Goal: Task Accomplishment & Management: Manage account settings

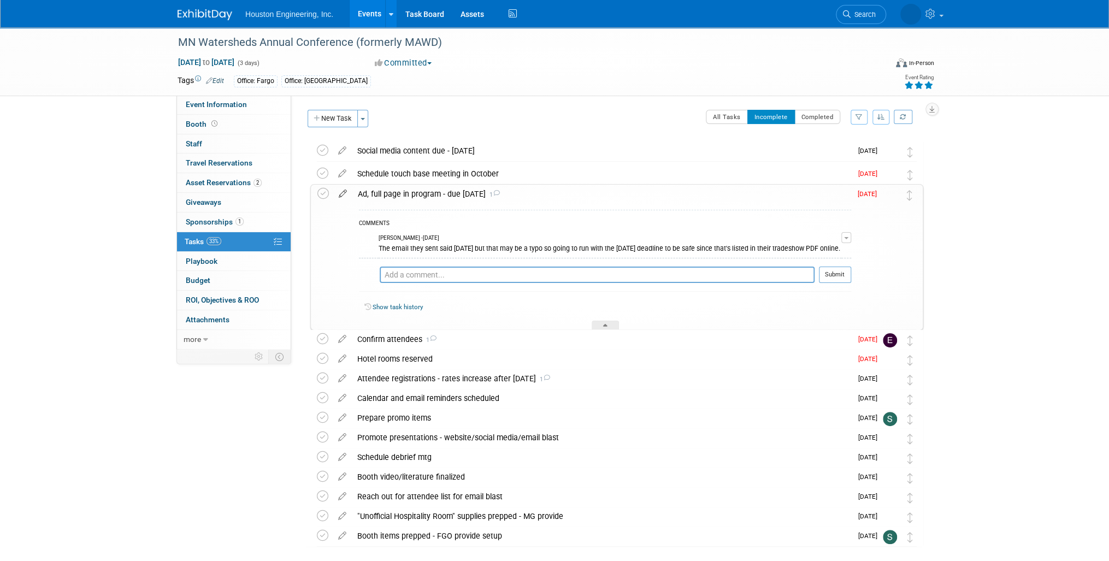
click at [343, 193] on icon at bounding box center [342, 192] width 19 height 14
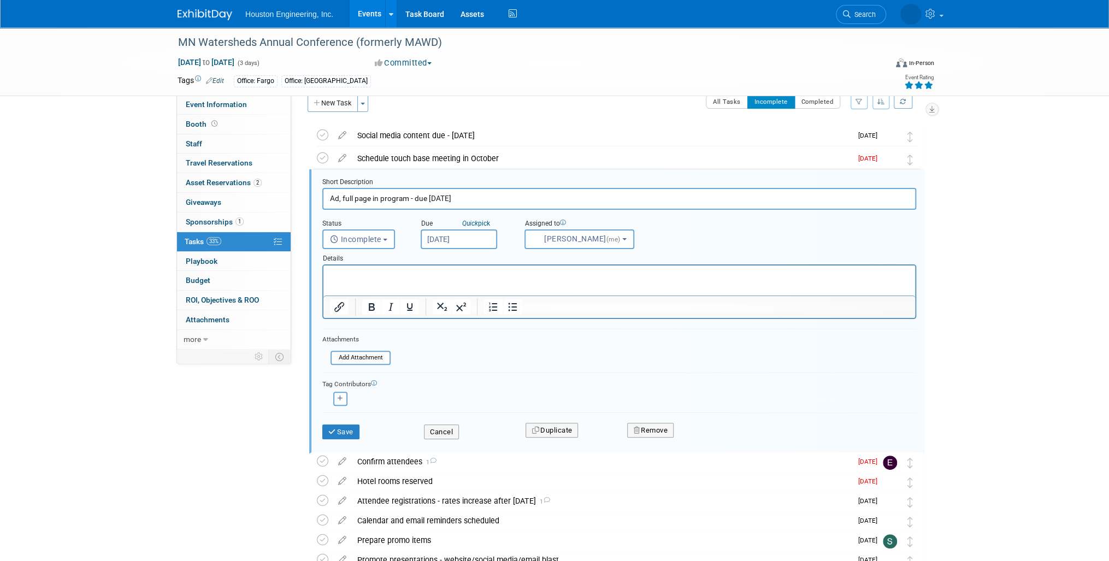
scroll to position [25, 0]
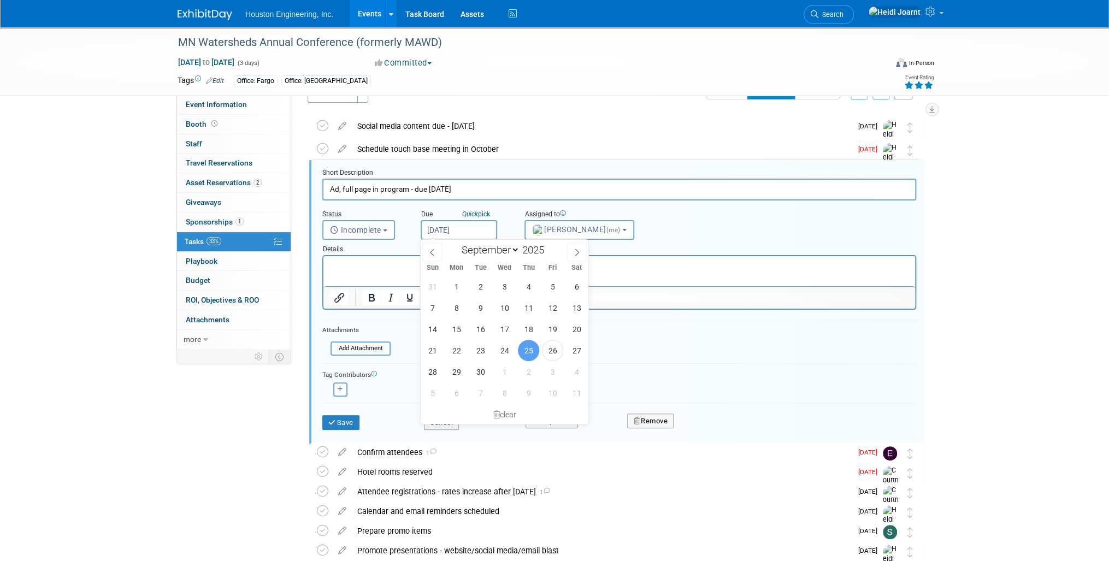
click at [466, 226] on input "[DATE]" at bounding box center [459, 230] width 77 height 20
click at [550, 368] on span "3" at bounding box center [552, 371] width 21 height 21
type input "[DATE]"
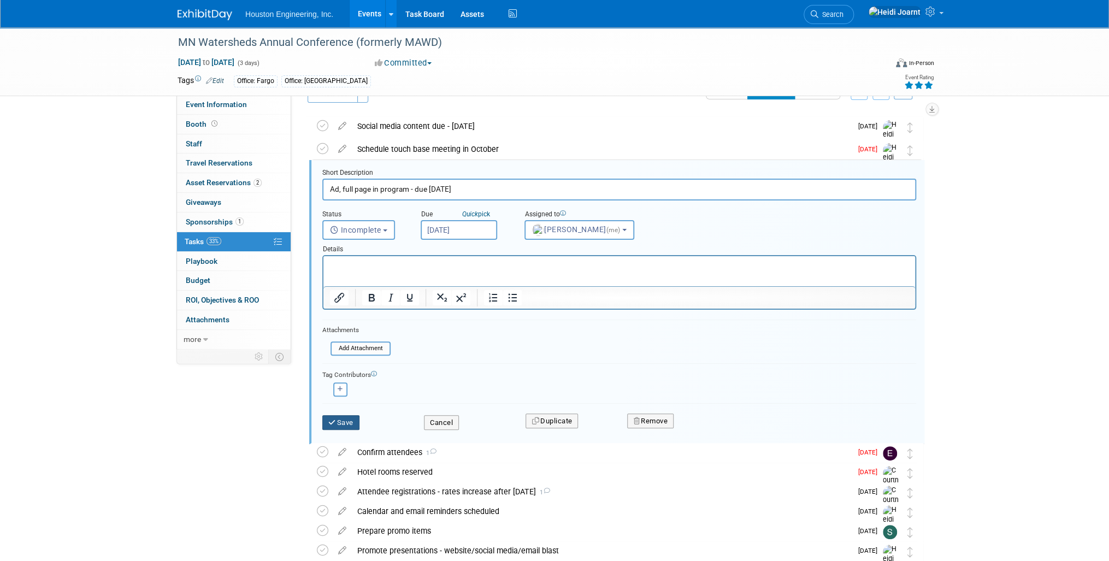
click at [343, 422] on button "Save" at bounding box center [340, 422] width 37 height 15
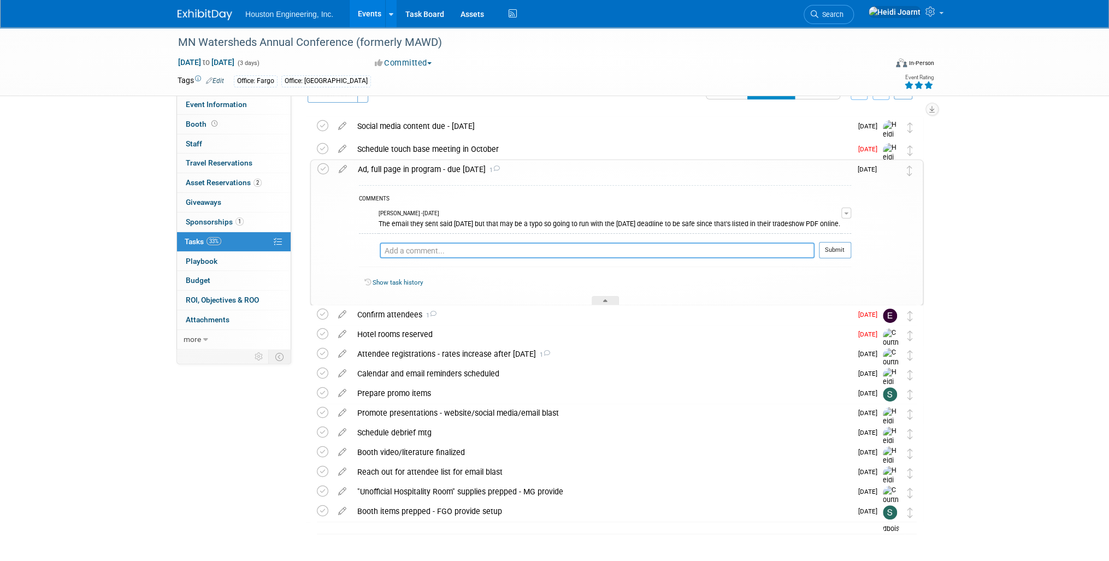
click at [459, 254] on textarea at bounding box center [597, 251] width 435 height 16
type textarea "Emailed Maddy on 9/26 for clarification on due date. Got OOO response until [DA…"
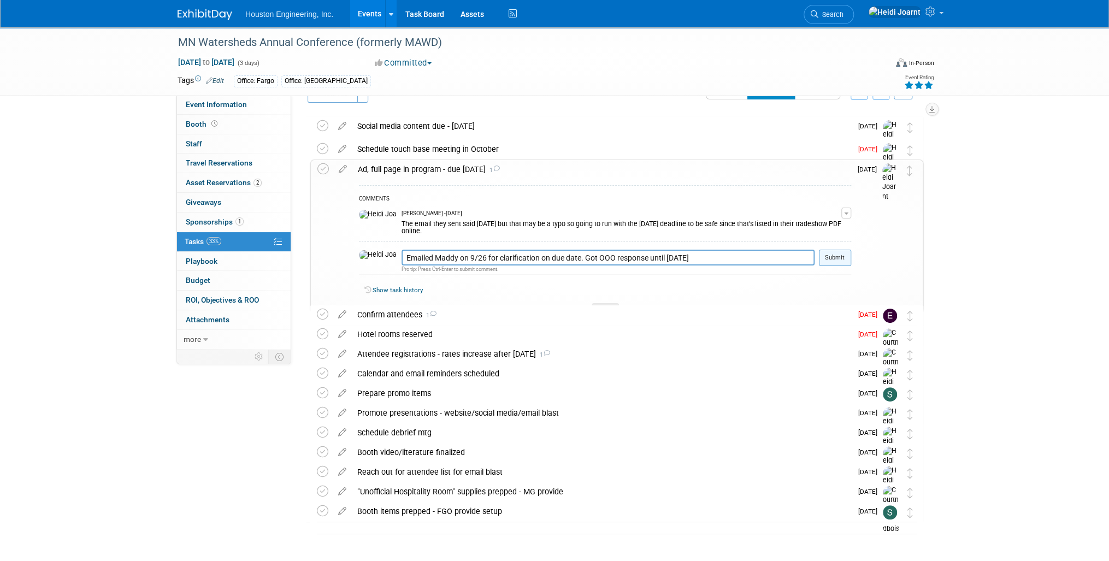
click at [846, 250] on button "Submit" at bounding box center [835, 258] width 32 height 16
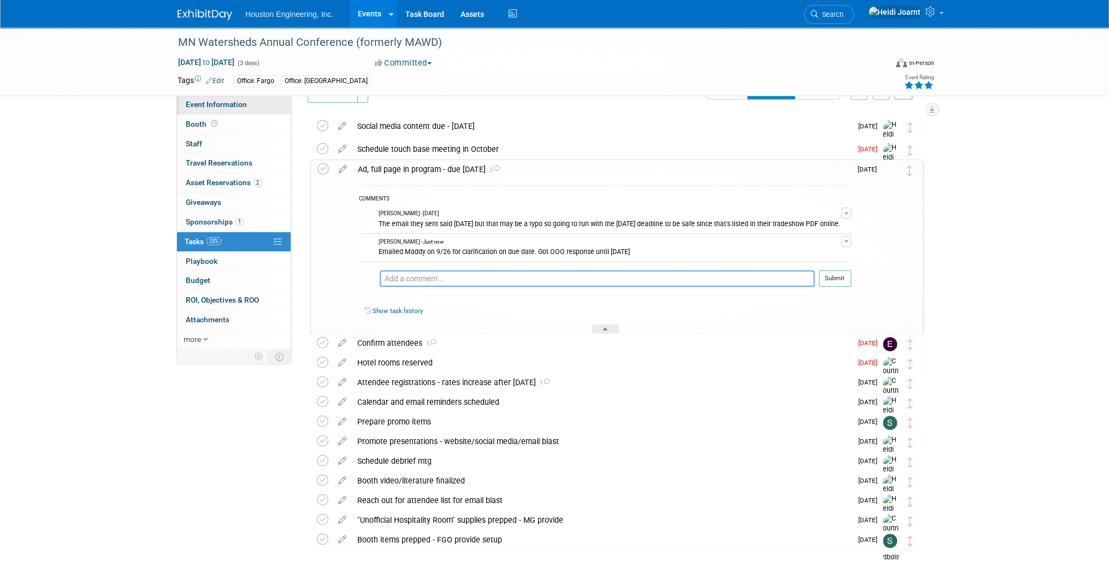
click at [234, 103] on span "Event Information" at bounding box center [216, 104] width 61 height 9
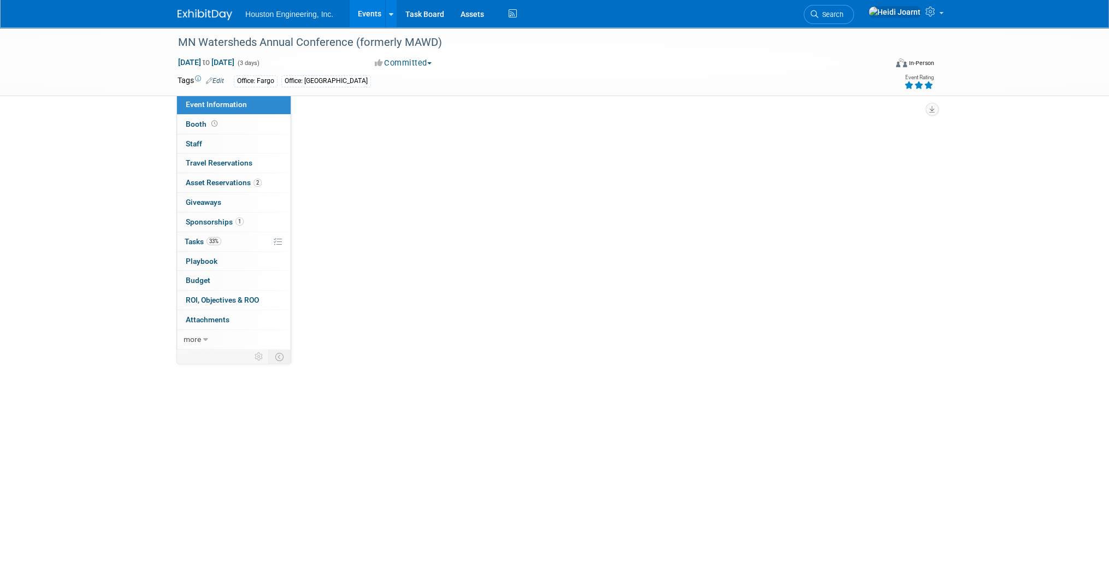
scroll to position [0, 0]
select select "2 - Post KO/Active Planning"
select select "Yes"
select select "Water Resources"
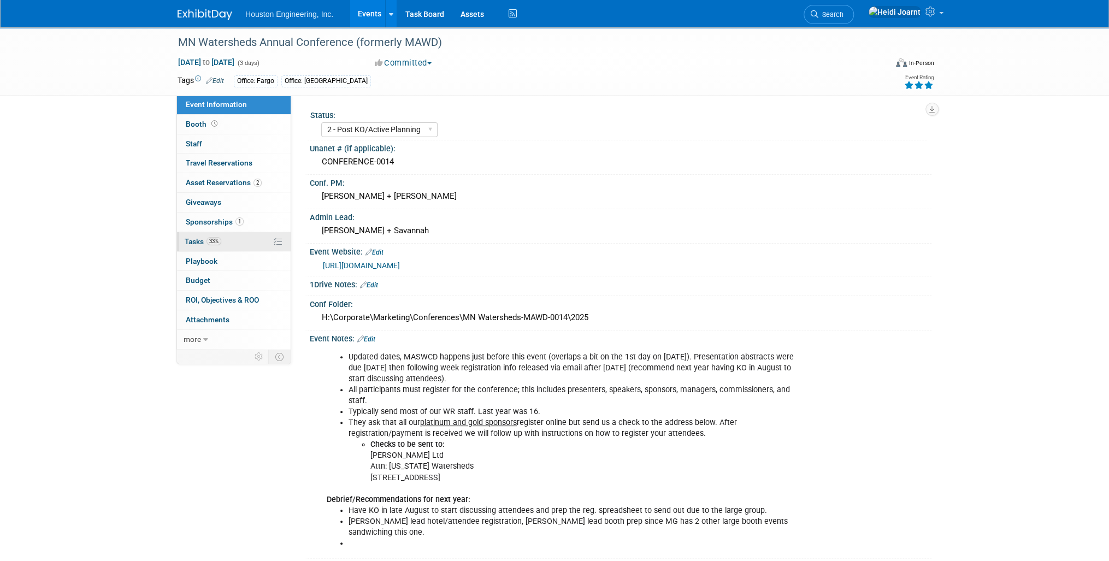
click at [248, 233] on link "33% Tasks 33%" at bounding box center [234, 241] width 114 height 19
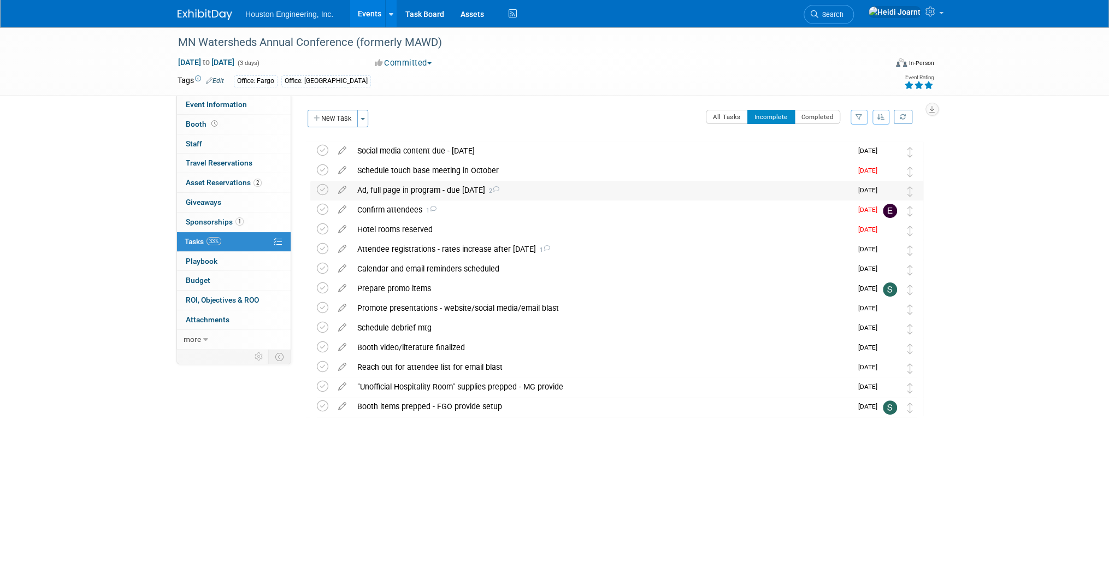
click at [471, 189] on div "Ad, full page in program - due [DATE] 2" at bounding box center [602, 190] width 500 height 19
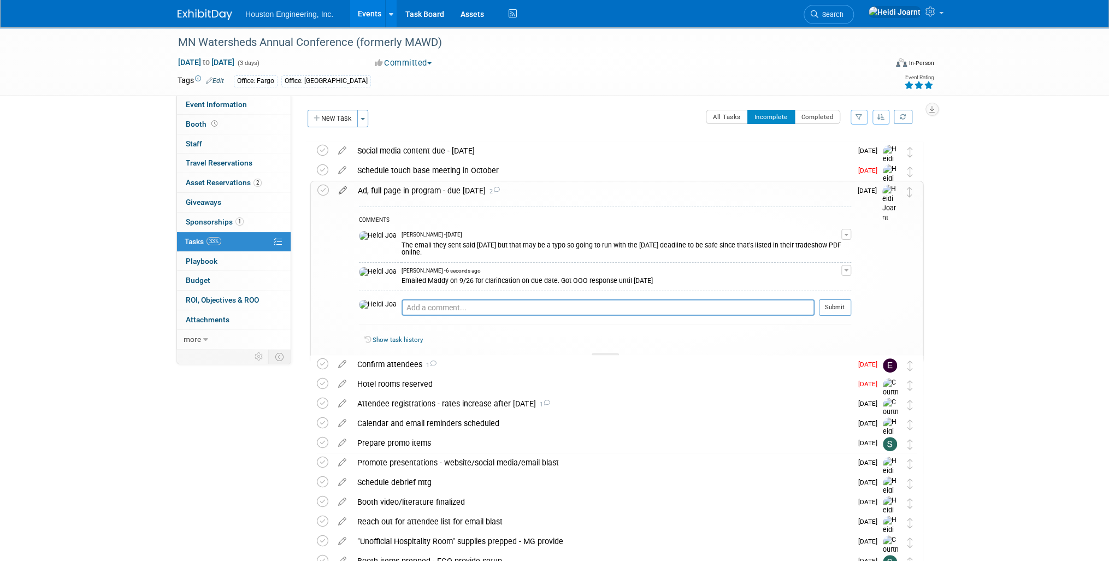
click at [342, 189] on icon at bounding box center [342, 188] width 19 height 14
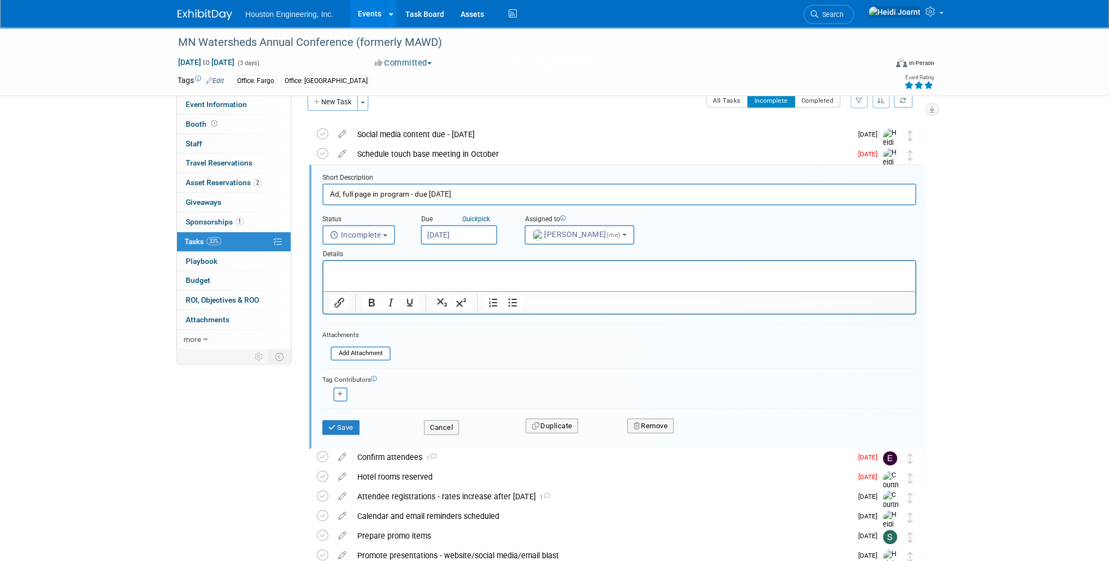
scroll to position [21, 0]
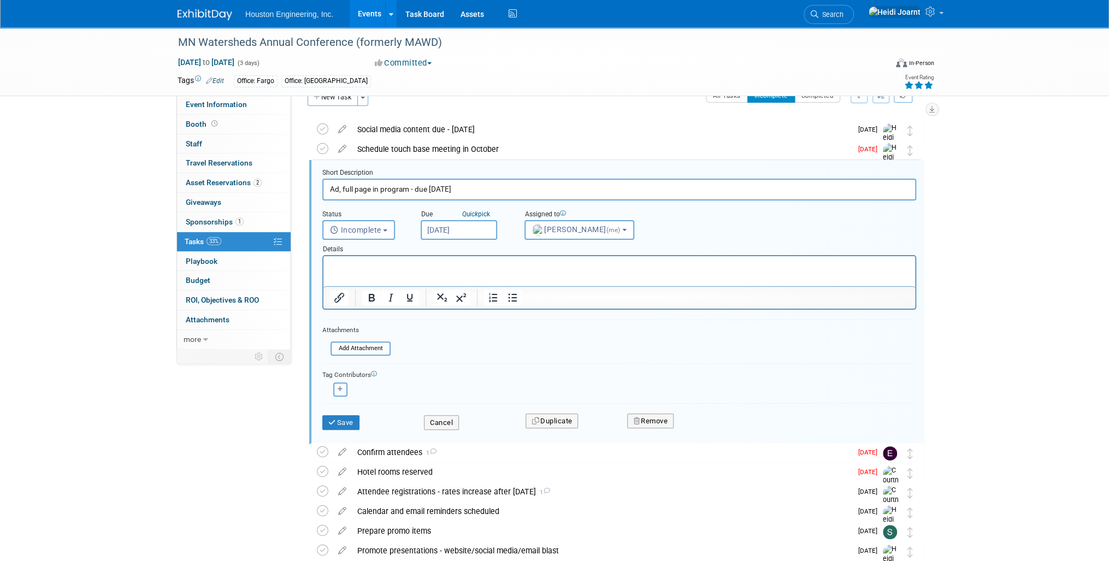
click at [341, 386] on icon "button" at bounding box center [340, 389] width 5 height 6
select select
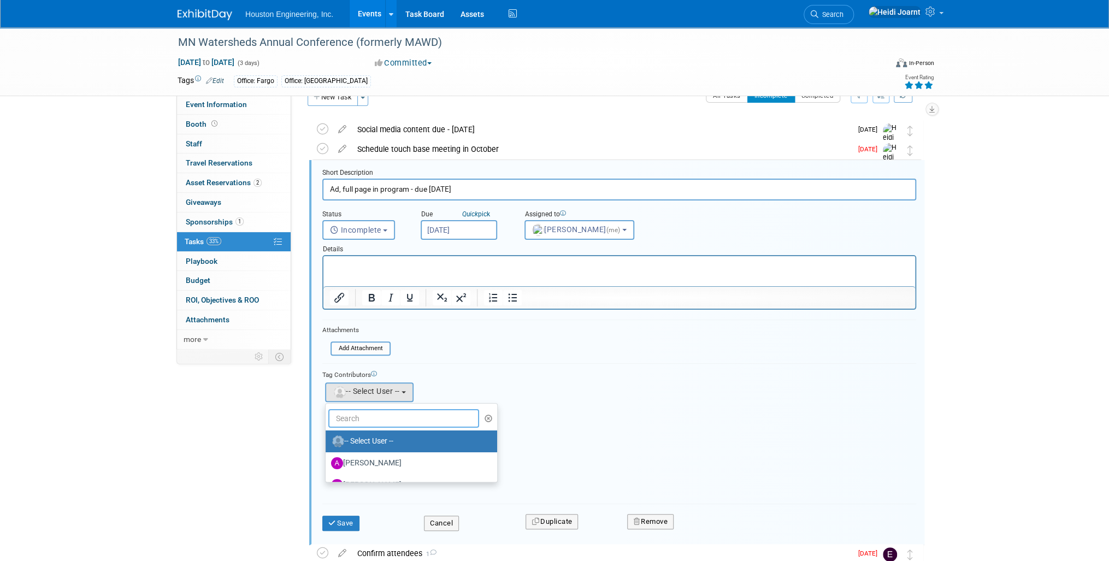
click at [395, 414] on input "text" at bounding box center [403, 418] width 151 height 19
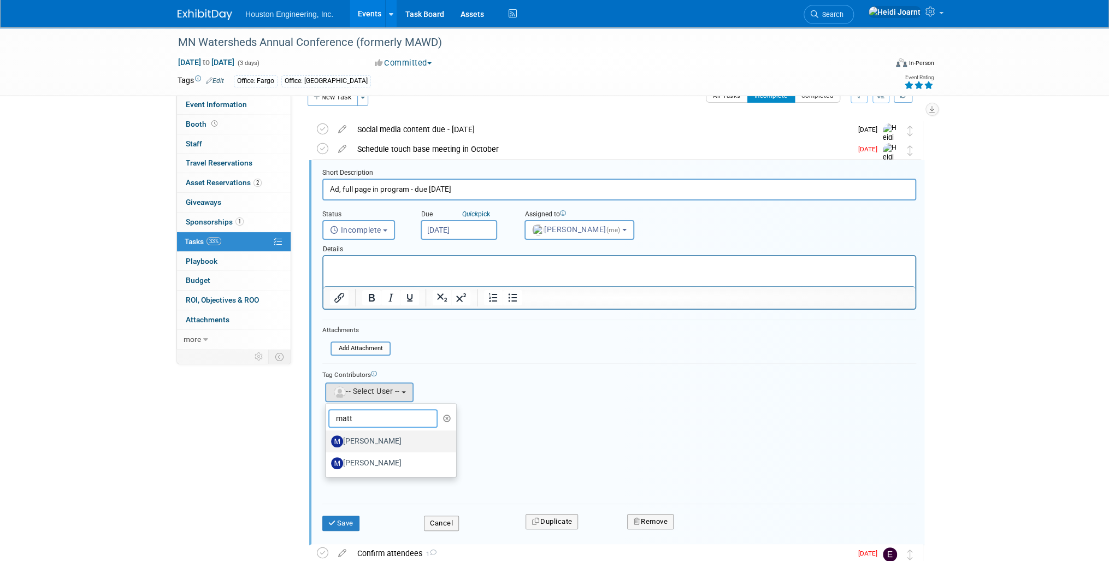
type input "matt"
click at [409, 442] on label "[PERSON_NAME]" at bounding box center [388, 441] width 114 height 17
click at [327, 442] on input "[PERSON_NAME]" at bounding box center [323, 440] width 7 height 7
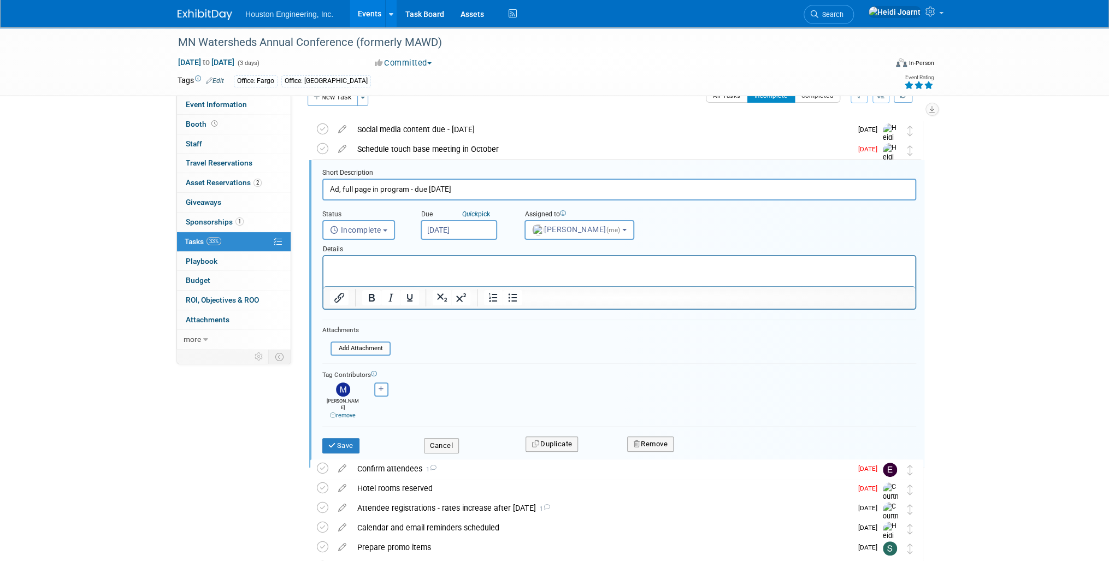
click at [406, 267] on p "Rich Text Area. Press ALT-0 for help." at bounding box center [619, 266] width 579 height 10
click at [325, 438] on button "Save" at bounding box center [340, 445] width 37 height 15
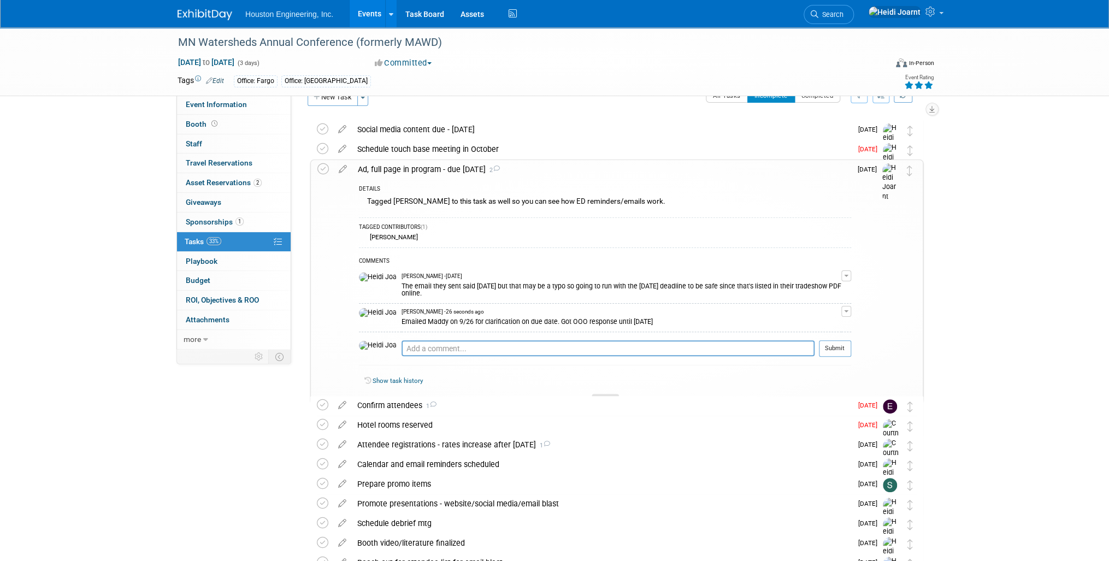
click at [608, 397] on icon at bounding box center [605, 400] width 4 height 7
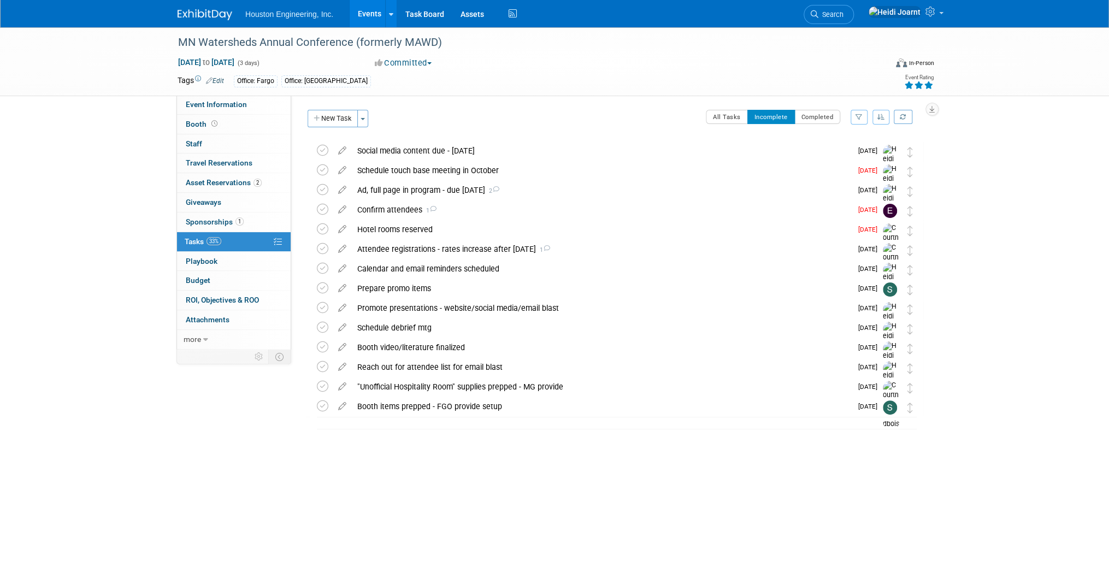
scroll to position [0, 0]
